Goal: Task Accomplishment & Management: Use online tool/utility

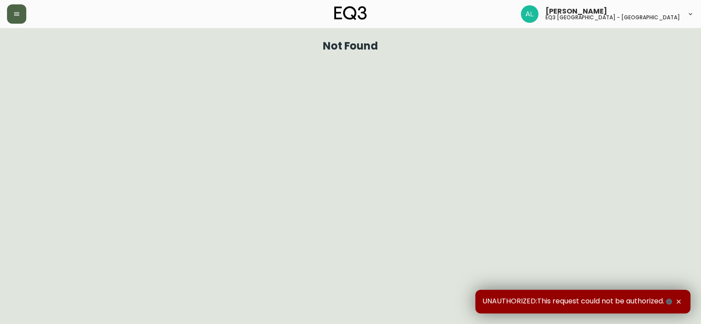
click at [23, 14] on button "button" at bounding box center [16, 13] width 19 height 19
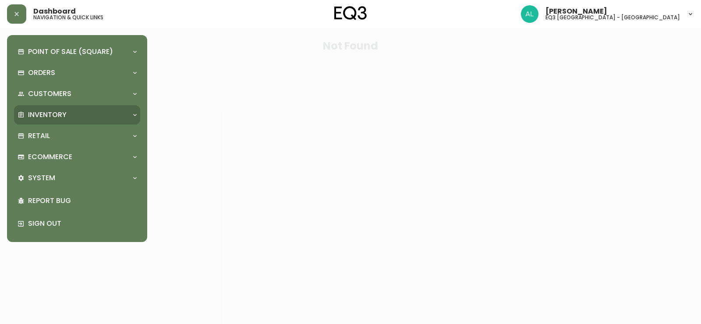
click at [63, 122] on div "Inventory" at bounding box center [77, 114] width 126 height 19
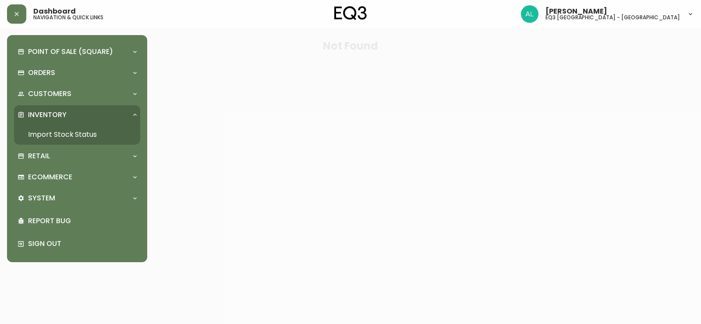
drag, startPoint x: 64, startPoint y: 125, endPoint x: 66, endPoint y: 133, distance: 7.8
click at [64, 126] on link "Import Stock Status" at bounding box center [77, 134] width 126 height 20
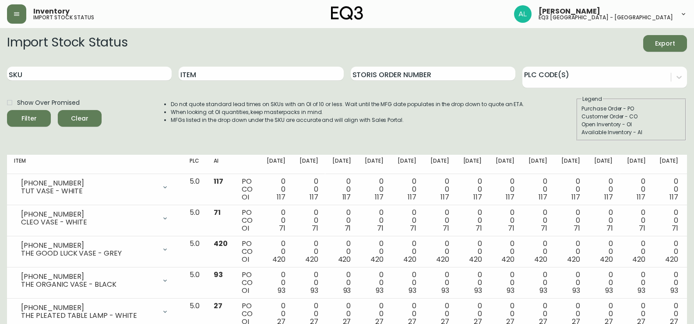
click at [124, 81] on div "SKU" at bounding box center [89, 74] width 165 height 28
click at [130, 72] on input "SKU" at bounding box center [89, 74] width 165 height 14
paste input "[PHONE_NUMBER]"
type input "[PHONE_NUMBER]"
click at [7, 110] on button "Filter" at bounding box center [29, 118] width 44 height 17
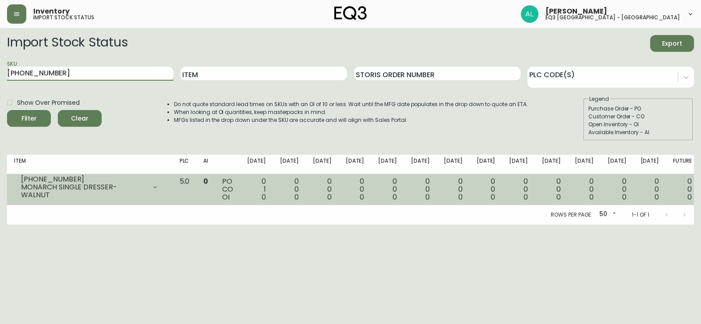
click at [692, 185] on td "0 0 0" at bounding box center [682, 189] width 33 height 31
click at [673, 185] on div "0 0 0" at bounding box center [682, 189] width 19 height 24
click at [159, 190] on icon at bounding box center [155, 186] width 7 height 7
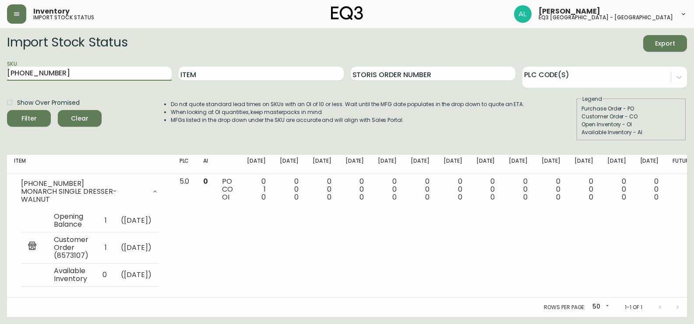
drag, startPoint x: 69, startPoint y: 76, endPoint x: 0, endPoint y: 76, distance: 68.8
click at [0, 76] on main "Import Stock Status Export SKU [PHONE_NUMBER] Item Storis Order Number PLC Code…" at bounding box center [347, 172] width 694 height 289
